Goal: Browse casually: Explore the website without a specific task or goal

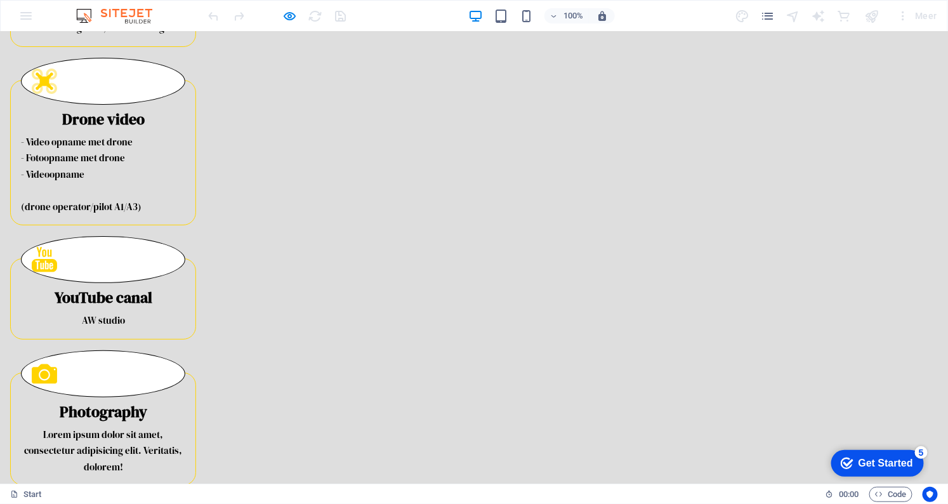
scroll to position [1787, 0]
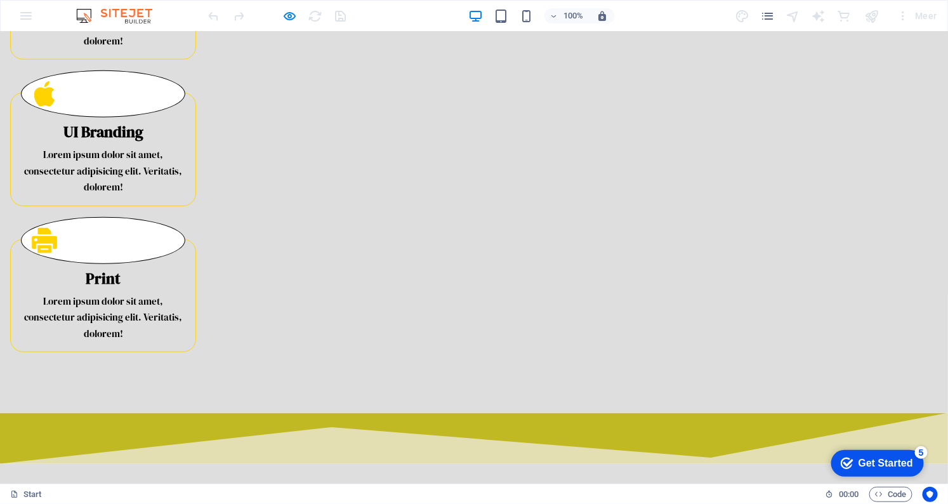
scroll to position [2213, 0]
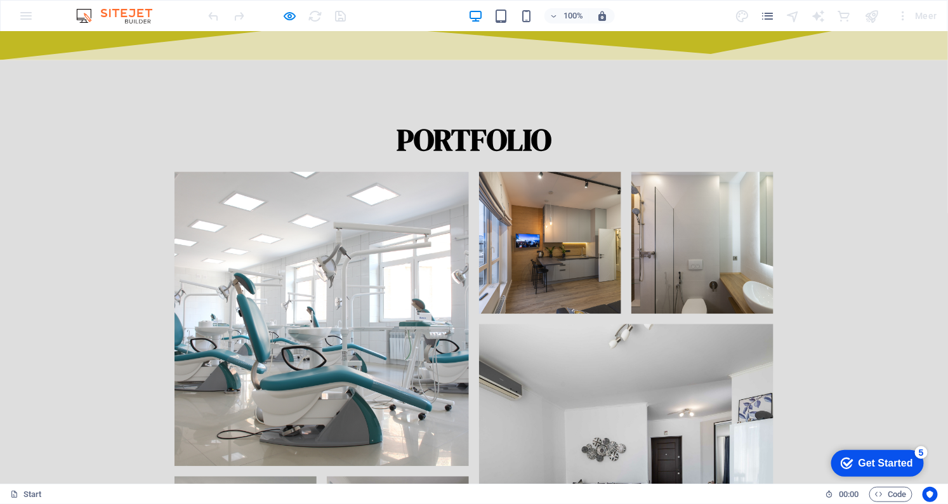
scroll to position [2674, 0]
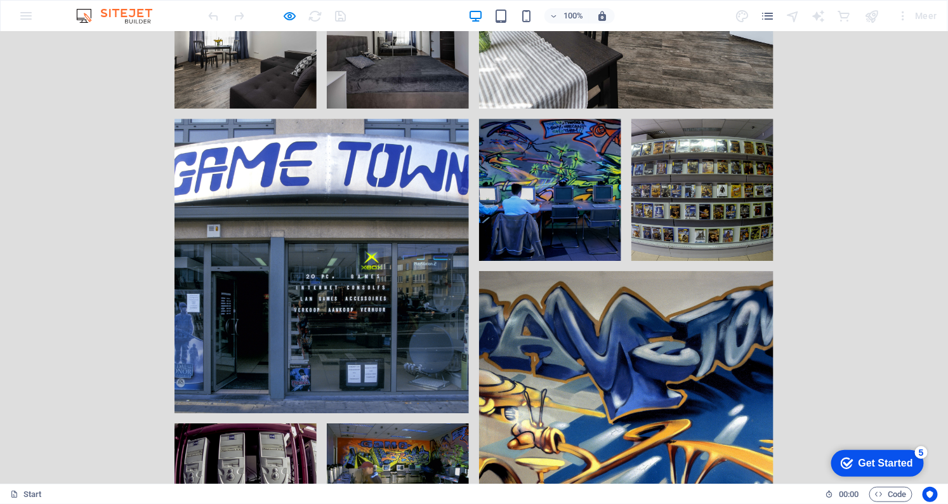
scroll to position [3126, 0]
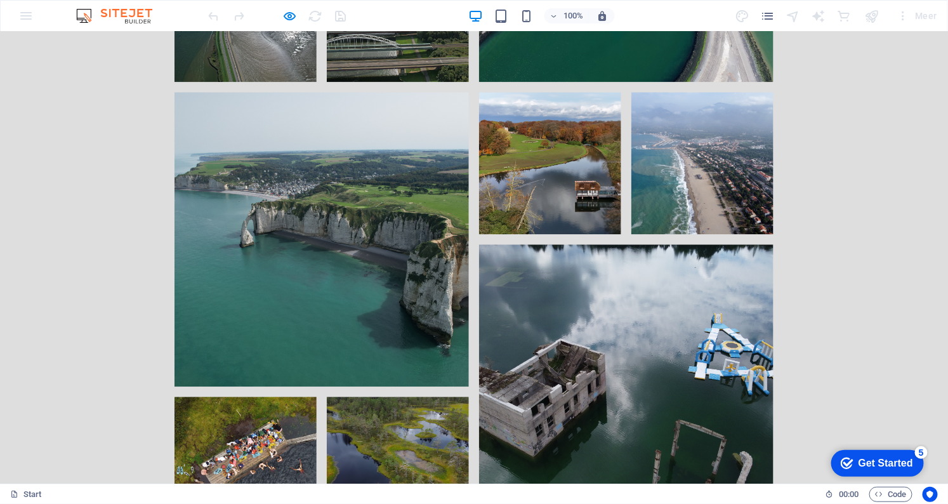
scroll to position [6350, 0]
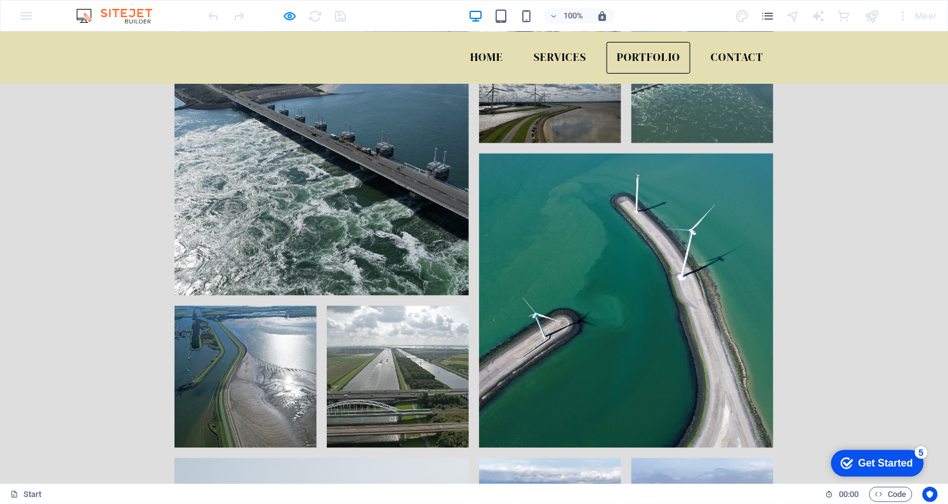
scroll to position [5869, 0]
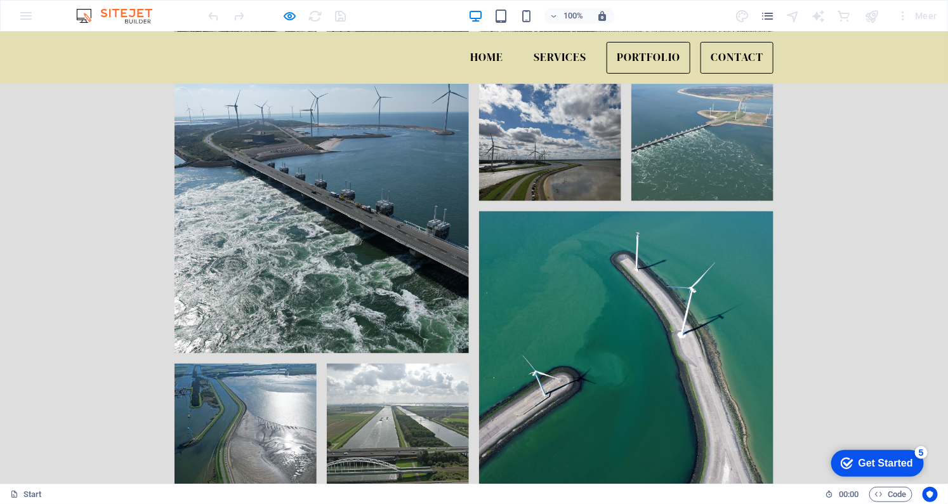
click at [740, 50] on link "Contact" at bounding box center [736, 57] width 73 height 32
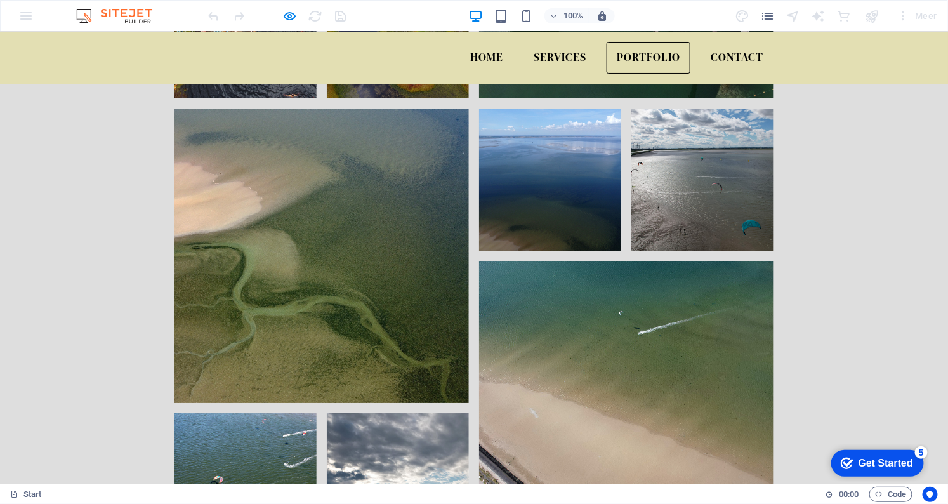
scroll to position [6560, 0]
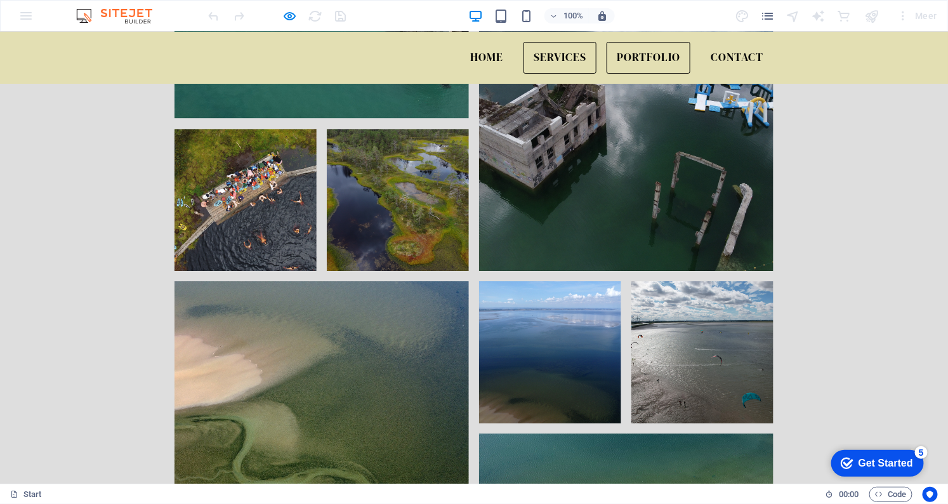
click at [566, 58] on link "Services" at bounding box center [559, 57] width 73 height 32
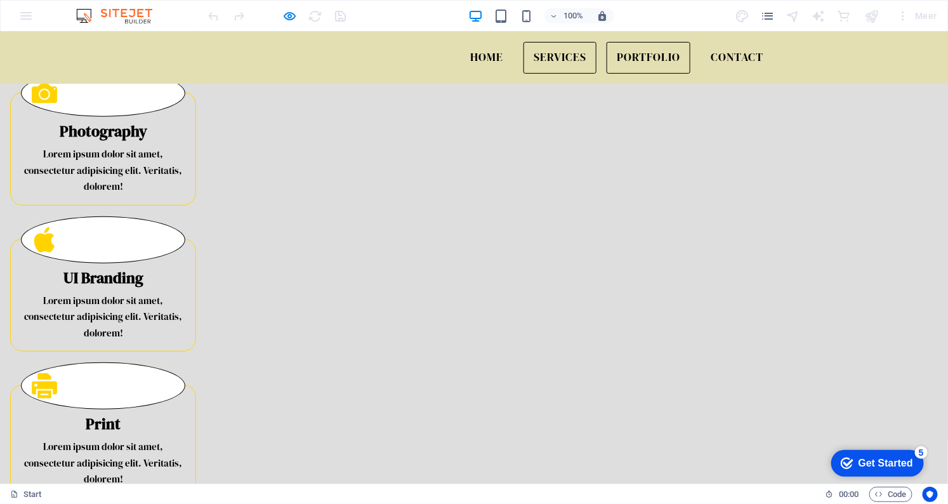
scroll to position [593, 0]
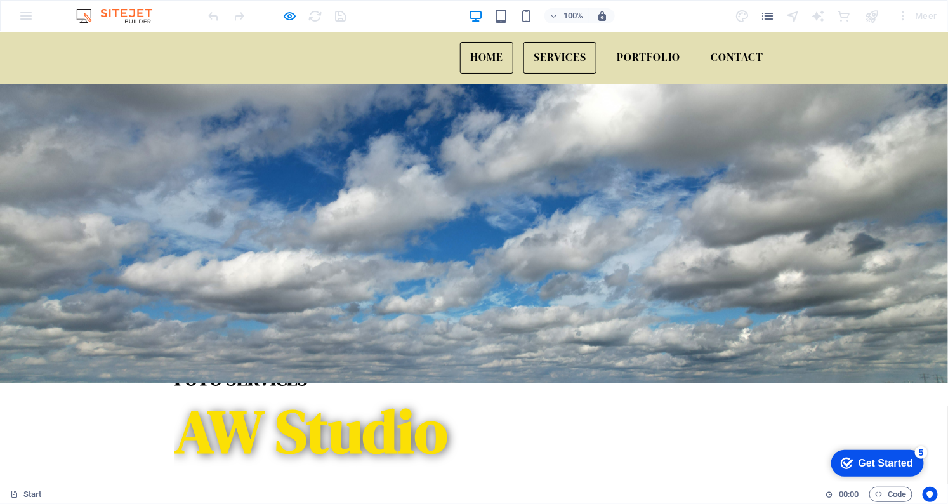
click at [483, 52] on link "Home" at bounding box center [486, 57] width 53 height 32
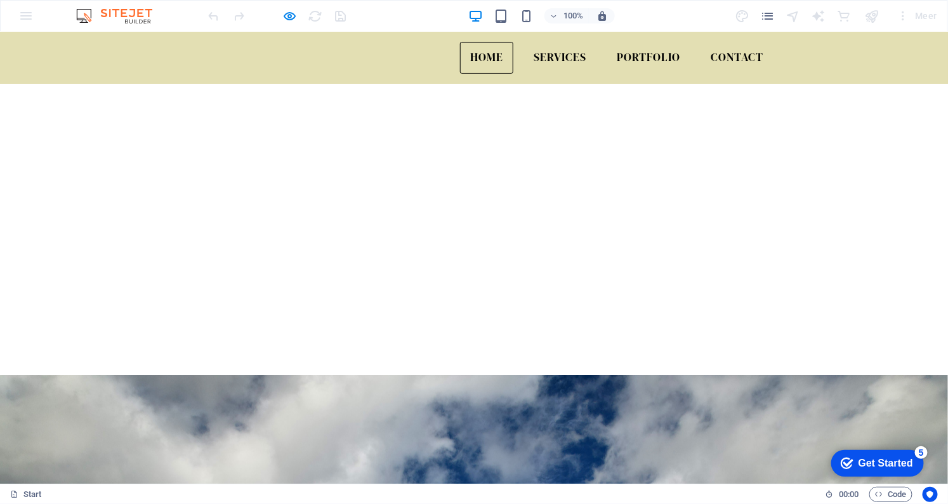
scroll to position [0, 0]
